Goal: Entertainment & Leisure: Consume media (video, audio)

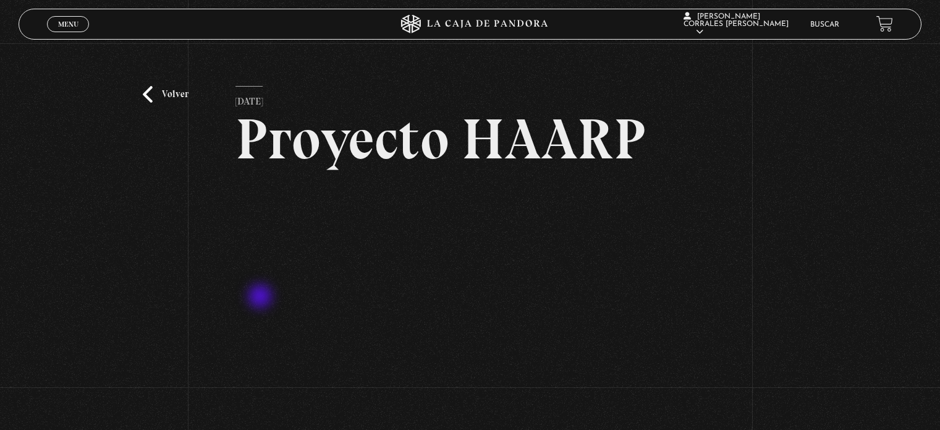
scroll to position [124, 0]
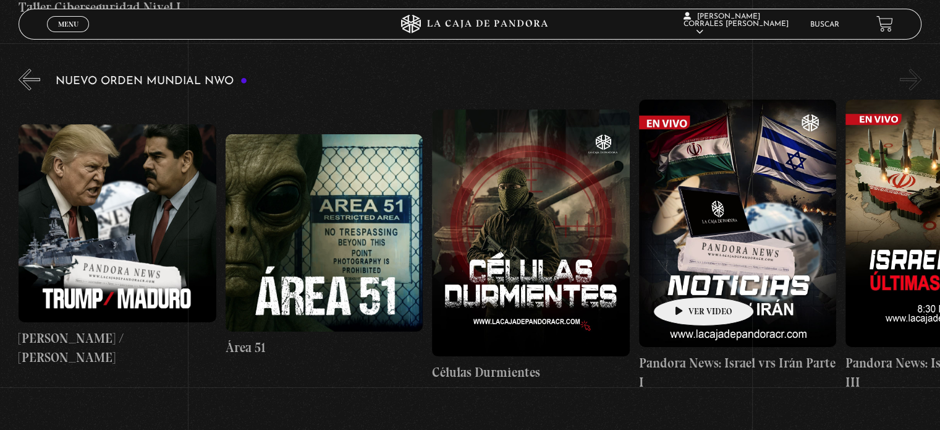
scroll to position [0, 15604]
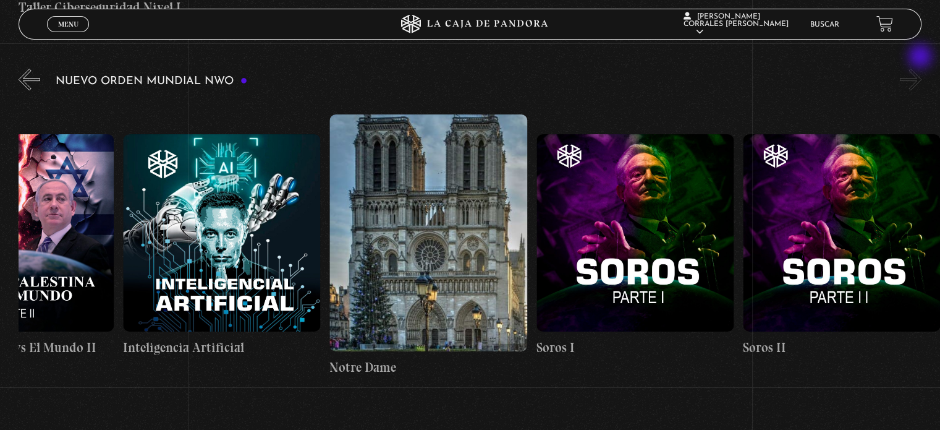
click at [921, 69] on button "»" at bounding box center [911, 80] width 22 height 22
click at [41, 66] on div "Nuevo Orden Mundial NWO 2023" at bounding box center [479, 228] width 921 height 325
click at [36, 69] on button "«" at bounding box center [30, 80] width 22 height 22
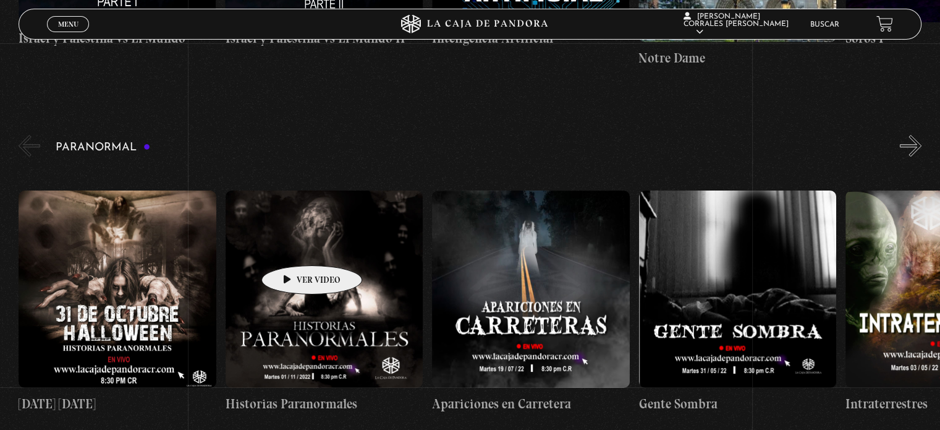
scroll to position [0, 15295]
click at [910, 135] on button "»" at bounding box center [911, 146] width 22 height 22
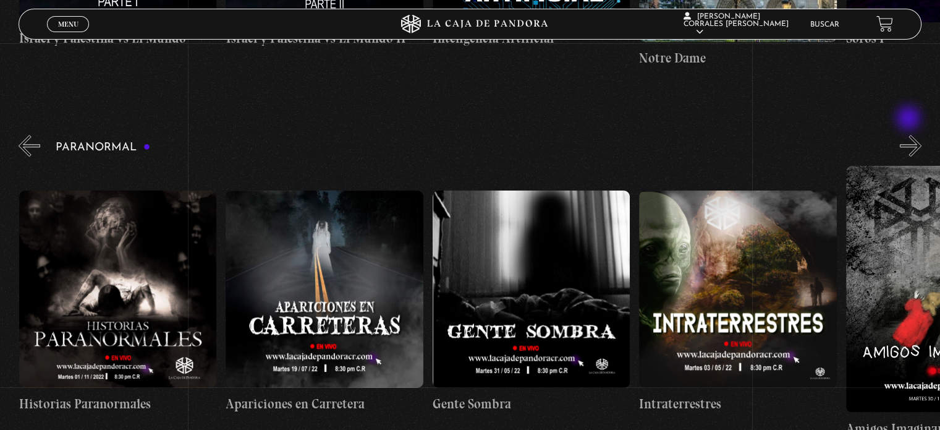
click at [910, 135] on button "»" at bounding box center [911, 146] width 22 height 22
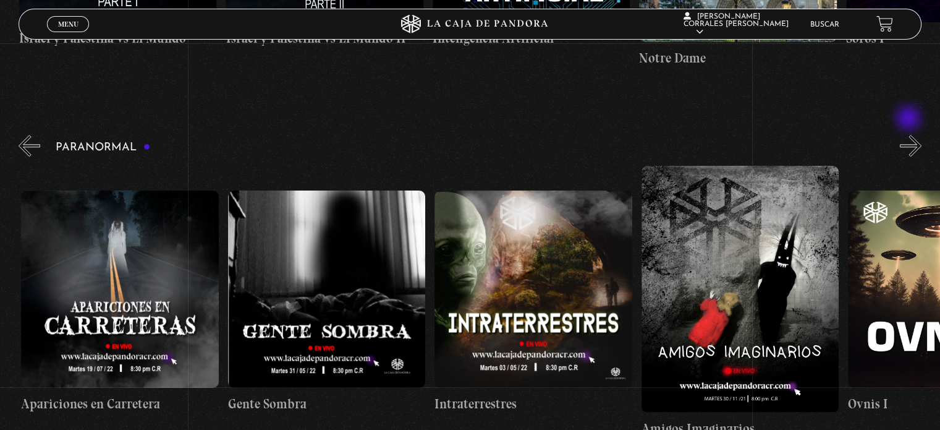
click at [910, 135] on button "»" at bounding box center [911, 146] width 22 height 22
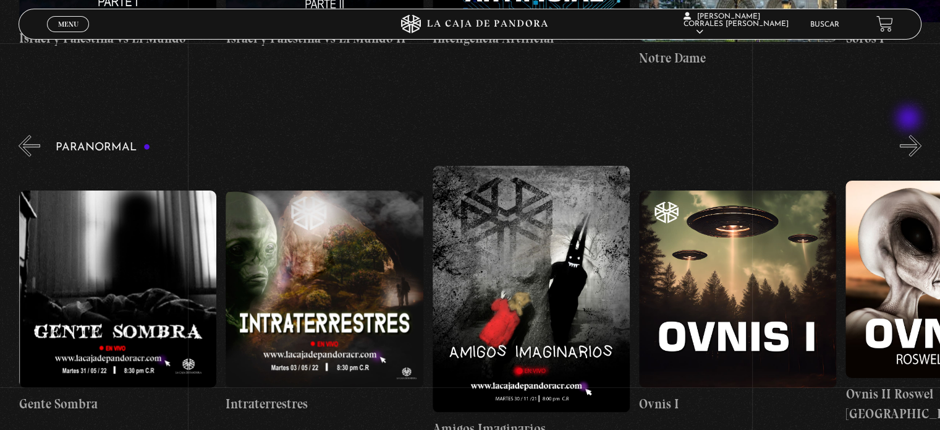
click at [910, 135] on button "»" at bounding box center [911, 146] width 22 height 22
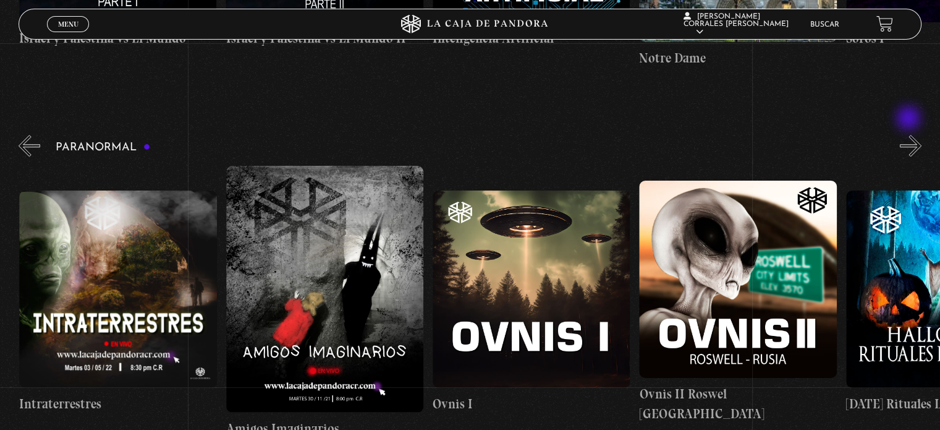
click at [910, 135] on button "»" at bounding box center [911, 146] width 22 height 22
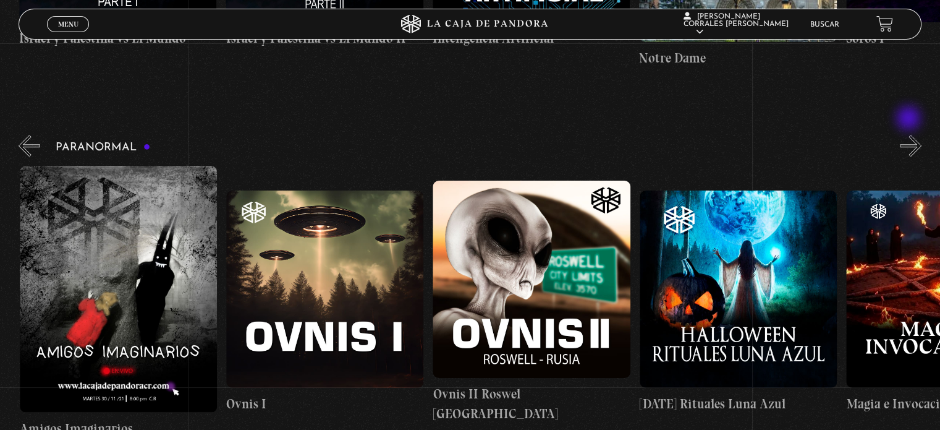
click at [910, 135] on button "»" at bounding box center [911, 146] width 22 height 22
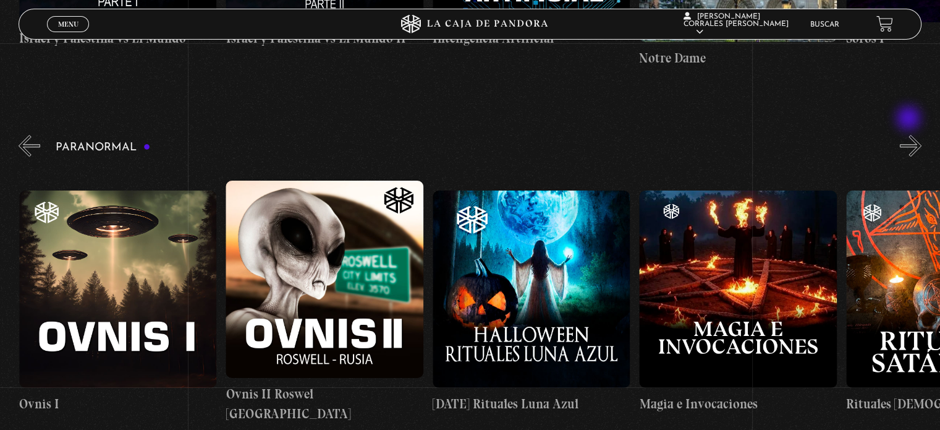
click at [910, 135] on button "»" at bounding box center [911, 146] width 22 height 22
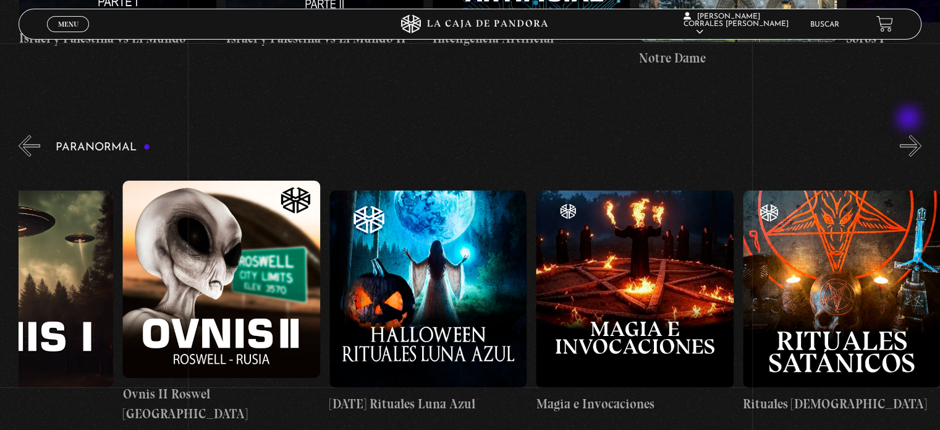
scroll to position [0, 1343]
click at [910, 135] on button "»" at bounding box center [911, 146] width 22 height 22
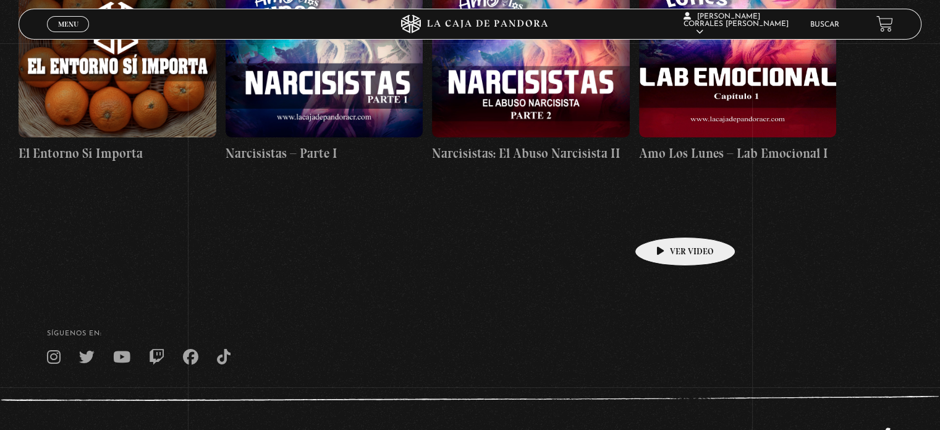
scroll to position [5581, 0]
